Goal: Task Accomplishment & Management: Manage account settings

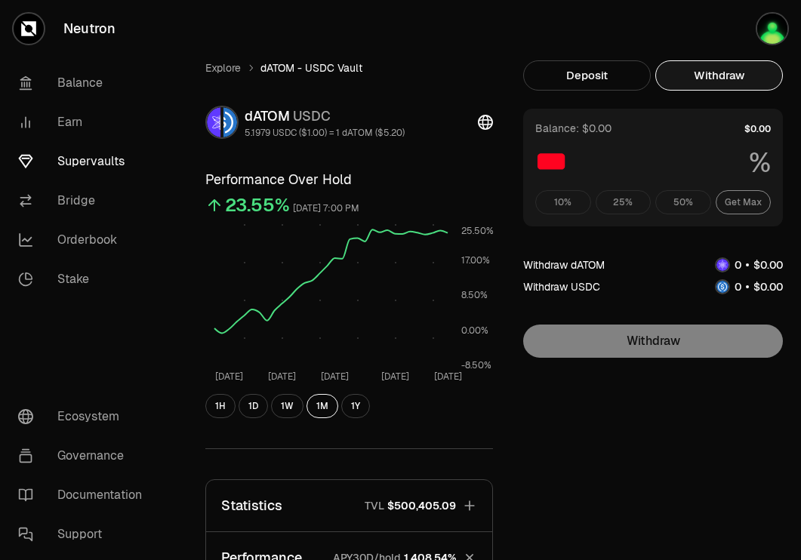
scroll to position [397, 0]
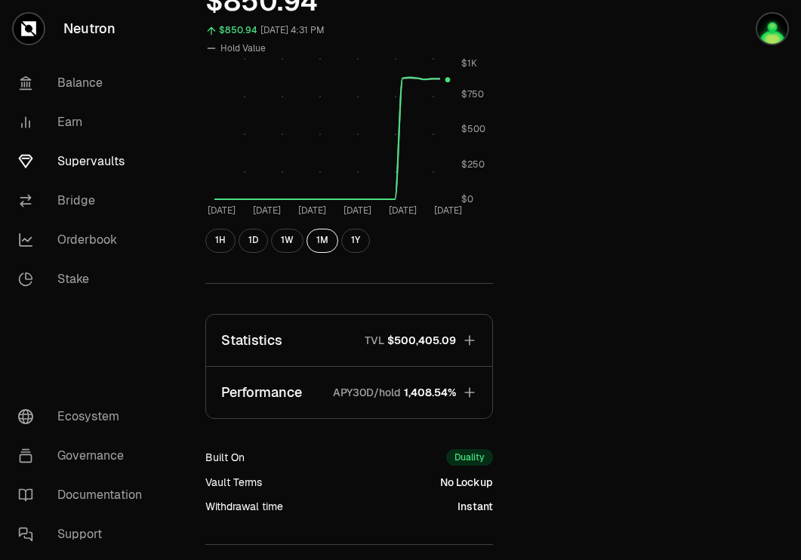
scroll to position [612, 0]
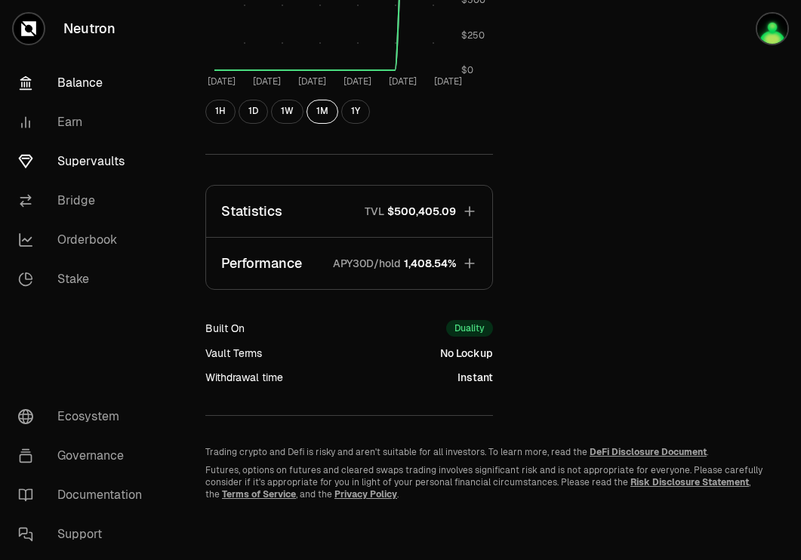
click at [80, 88] on link "Balance" at bounding box center [84, 82] width 157 height 39
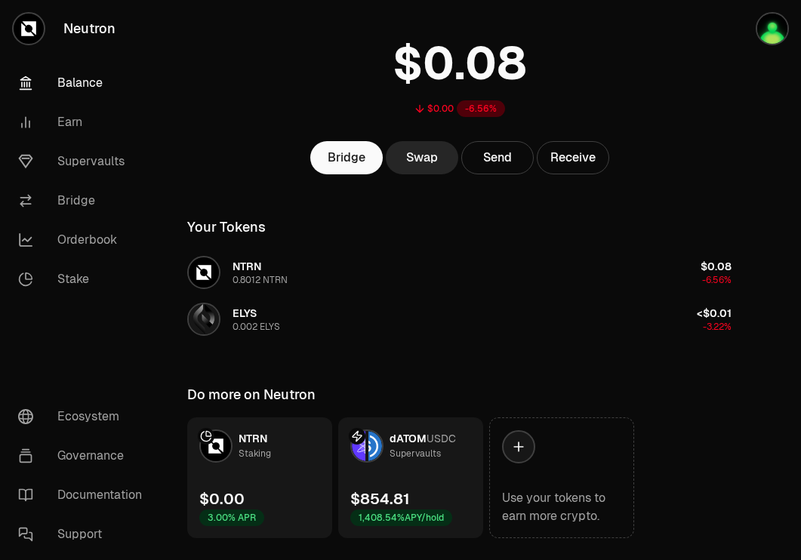
scroll to position [80, 0]
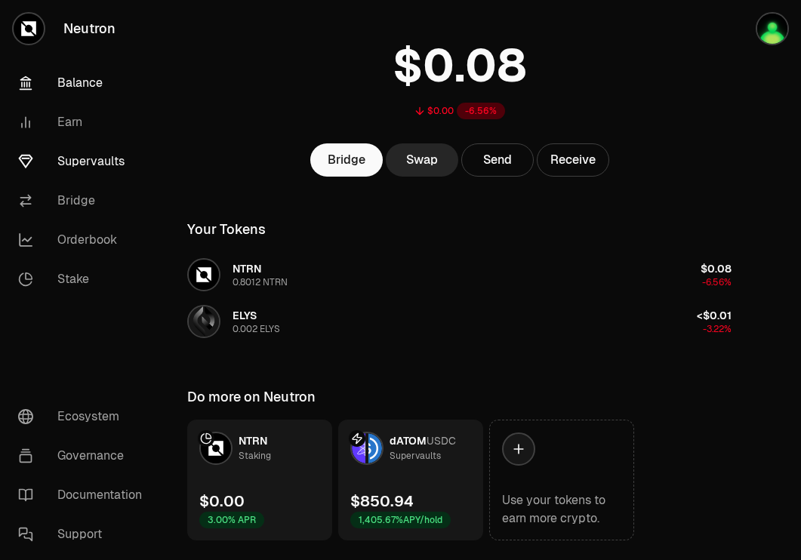
click at [76, 151] on link "Supervaults" at bounding box center [84, 161] width 157 height 39
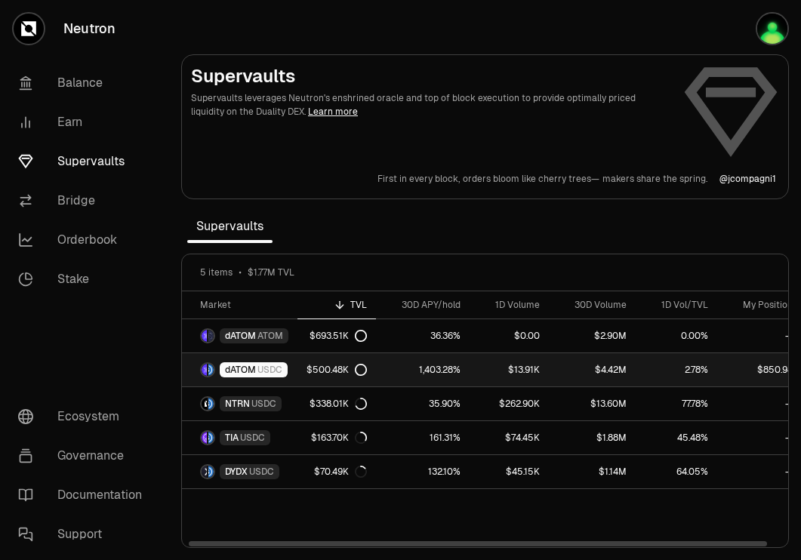
click at [254, 370] on span "dATOM" at bounding box center [240, 370] width 31 height 12
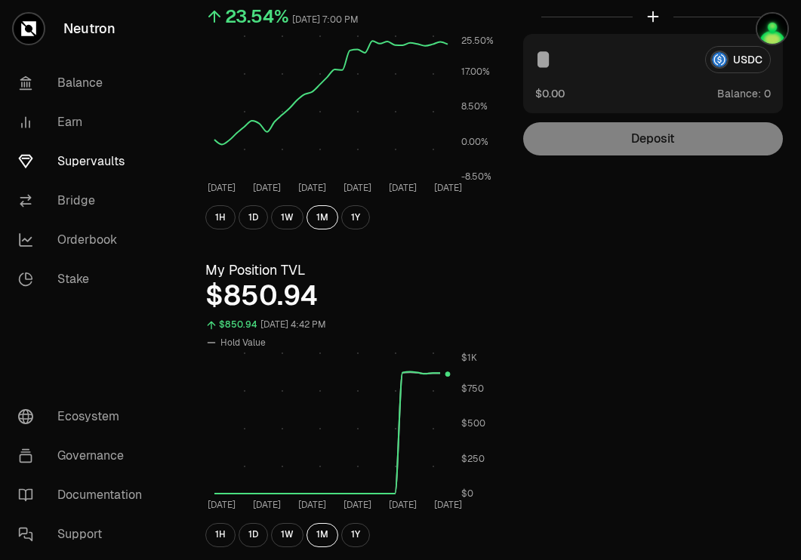
scroll to position [612, 0]
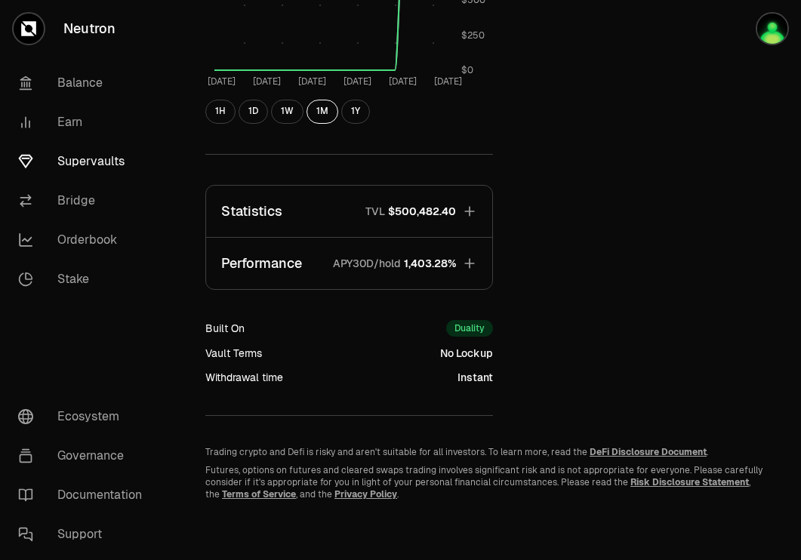
click at [447, 254] on button "Performance APY30D/hold 1,403.28%" at bounding box center [349, 263] width 286 height 51
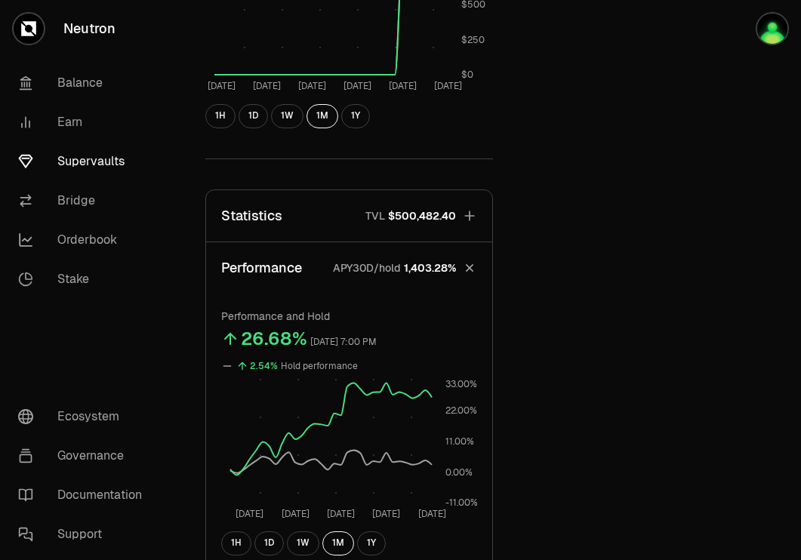
scroll to position [522, 0]
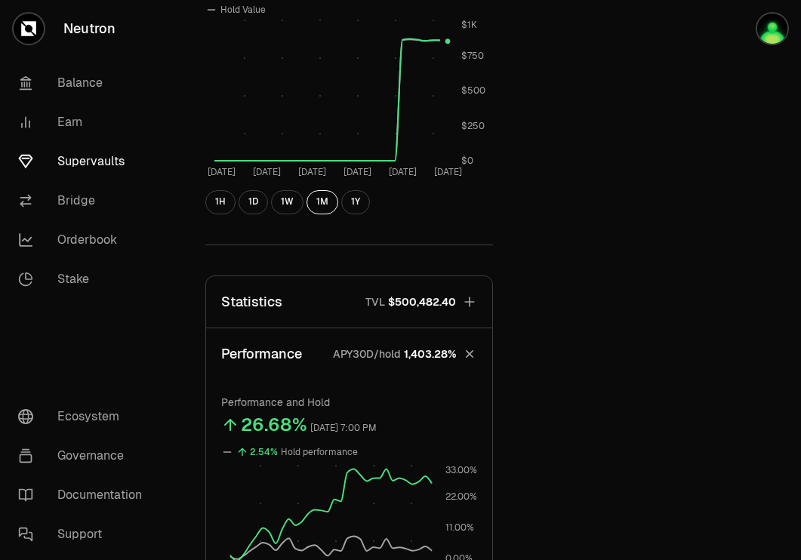
click at [409, 295] on span "$500,482.40" at bounding box center [422, 302] width 68 height 15
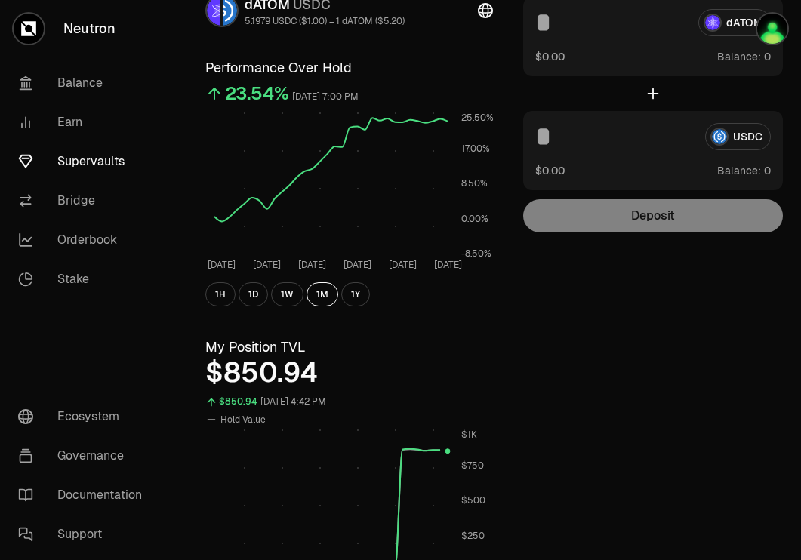
scroll to position [0, 0]
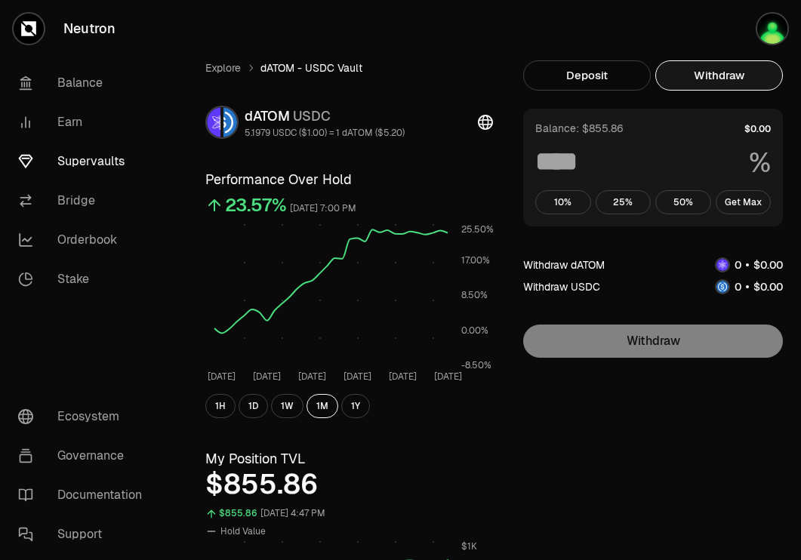
click at [717, 86] on button "Withdraw" at bounding box center [719, 75] width 128 height 30
click at [750, 208] on button "Get Max" at bounding box center [744, 202] width 56 height 24
type input "***"
